Goal: Information Seeking & Learning: Learn about a topic

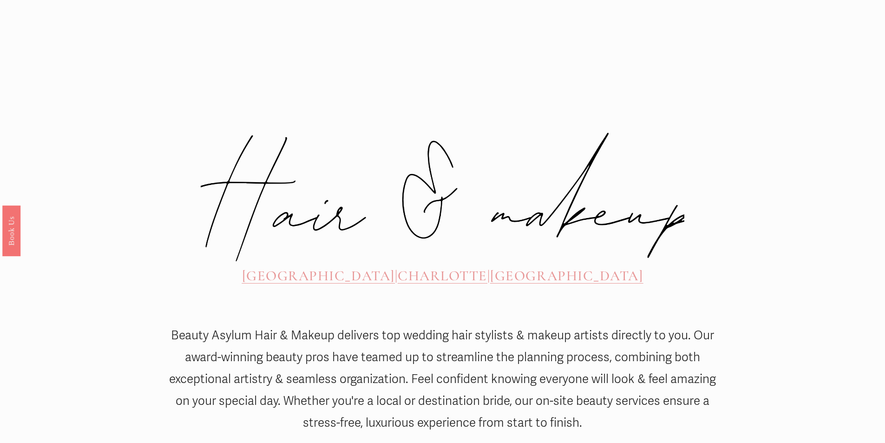
scroll to position [359, 0]
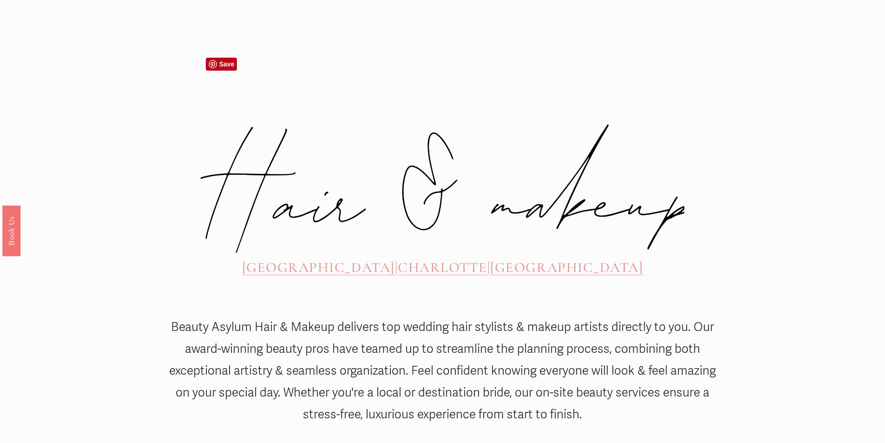
click at [331, 259] on span "[GEOGRAPHIC_DATA]" at bounding box center [318, 267] width 153 height 17
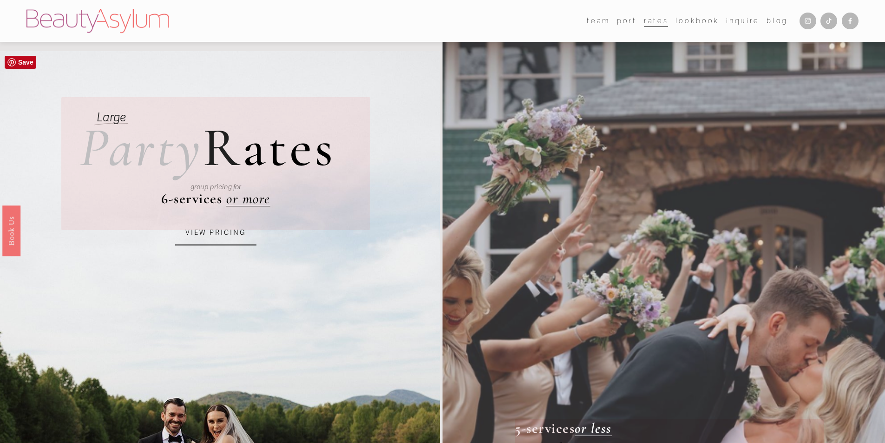
click at [205, 233] on link "VIEW PRICING" at bounding box center [215, 232] width 81 height 25
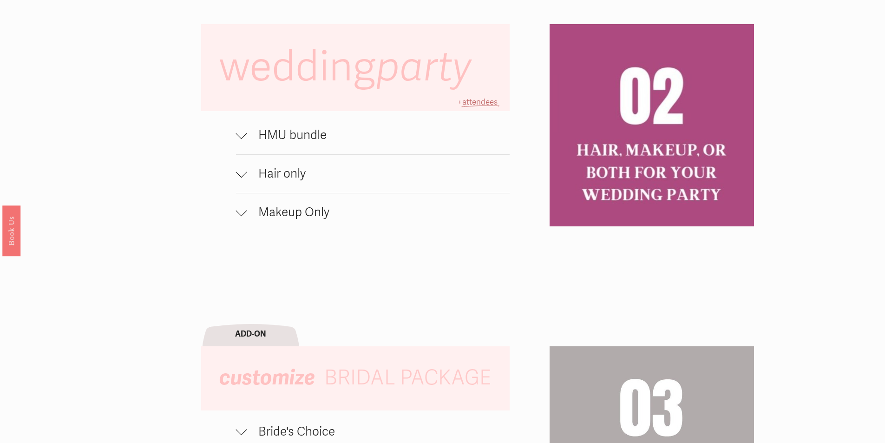
scroll to position [708, 0]
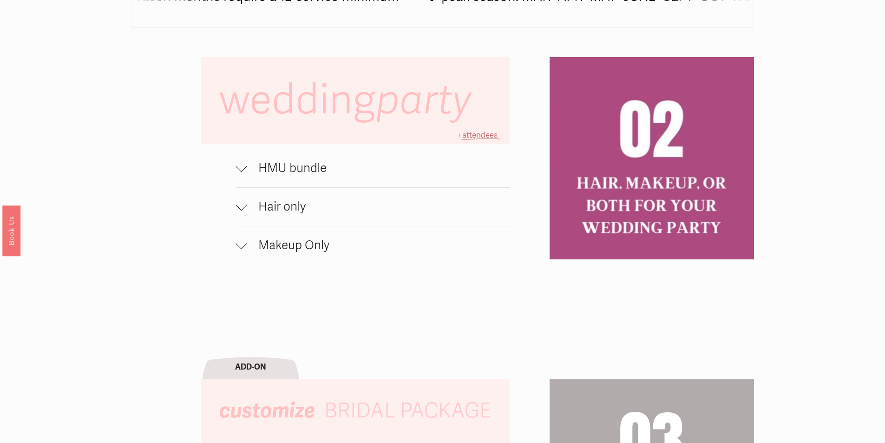
click at [309, 174] on span "HMU bundle" at bounding box center [378, 168] width 263 height 15
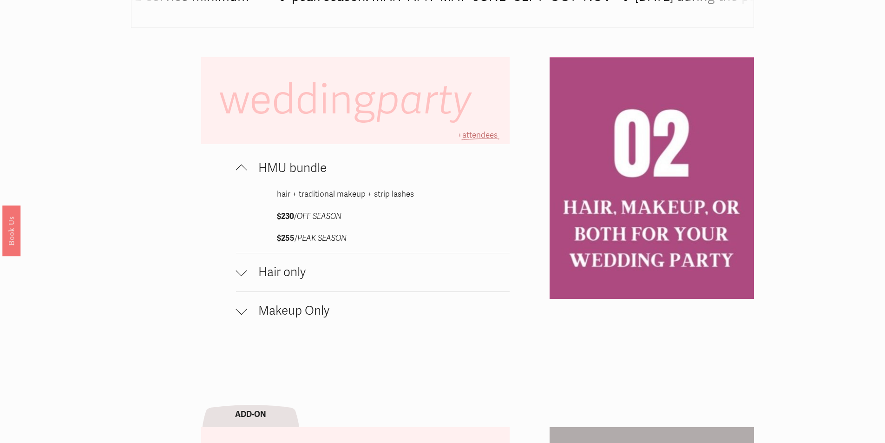
click at [296, 276] on span "Hair only" at bounding box center [378, 272] width 263 height 15
